Goal: Task Accomplishment & Management: Complete application form

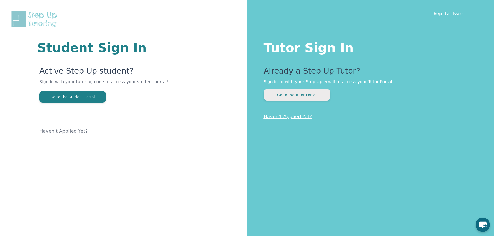
click at [314, 94] on button "Go to the Tutor Portal" at bounding box center [297, 94] width 66 height 11
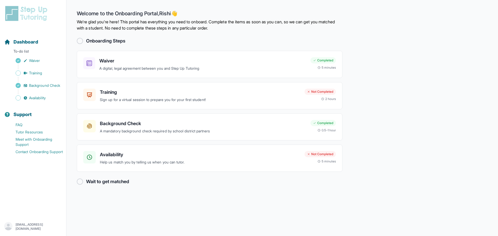
click at [77, 183] on div at bounding box center [80, 182] width 6 height 6
click at [30, 154] on link "Contact Onboarding Support" at bounding box center [35, 151] width 62 height 7
click at [30, 155] on link "Contact Onboarding Support" at bounding box center [35, 151] width 62 height 7
click at [160, 163] on p "Help us match you by telling us when you can tutor." at bounding box center [200, 162] width 200 height 6
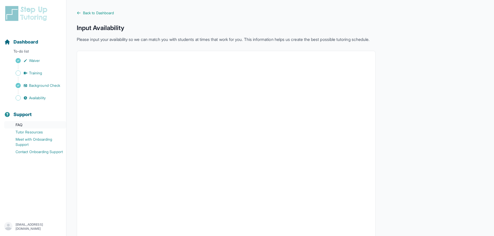
click at [41, 127] on link "FAQ" at bounding box center [35, 124] width 62 height 7
